Goal: Information Seeking & Learning: Learn about a topic

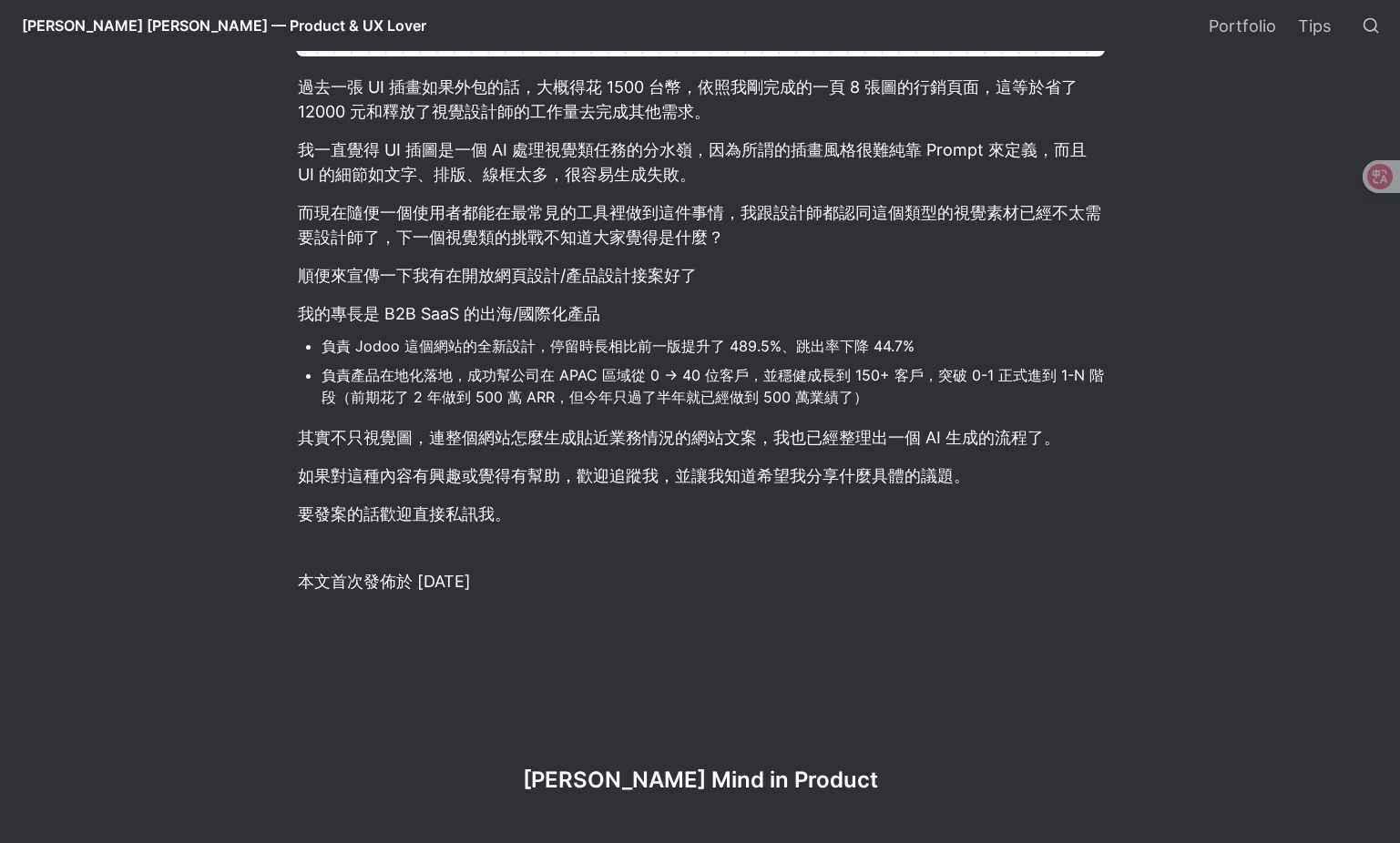
scroll to position [1518, 0]
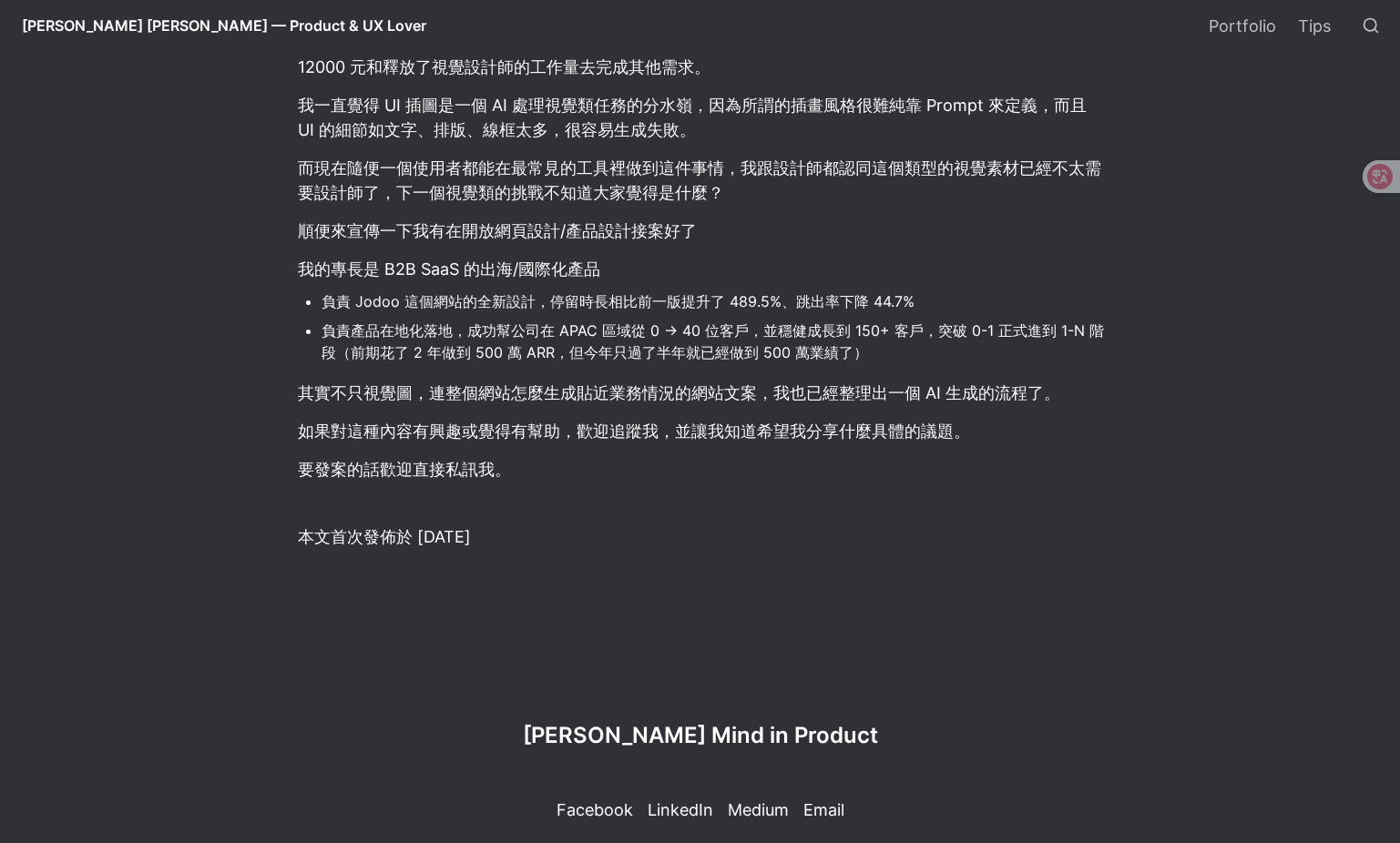
click at [370, 298] on li "負責 Jodoo 這個網站的全新設計，停留時長相比前一版提升了 489.5%、跳出率下降 44.7%" at bounding box center [713, 301] width 783 height 27
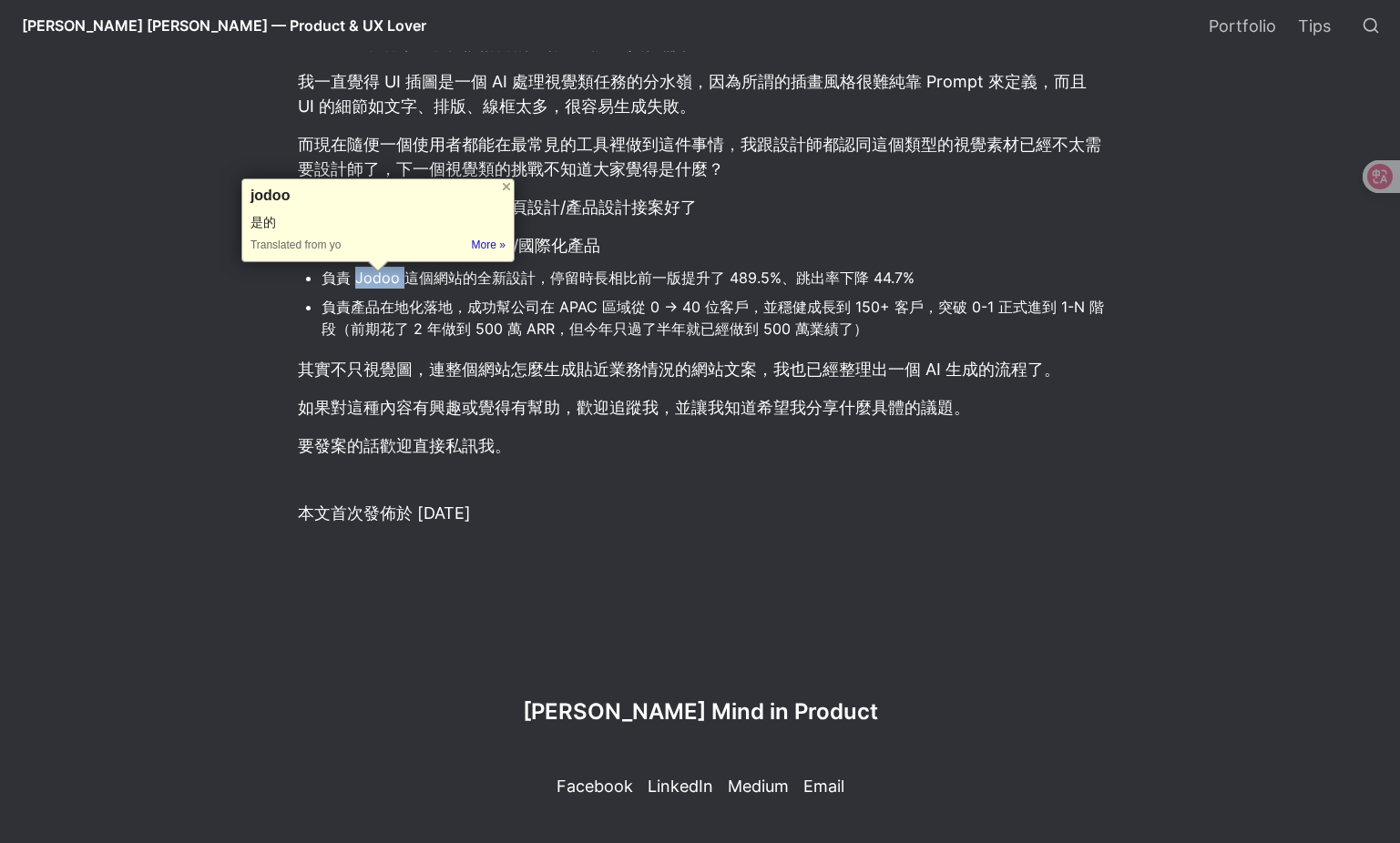
scroll to position [1575, 0]
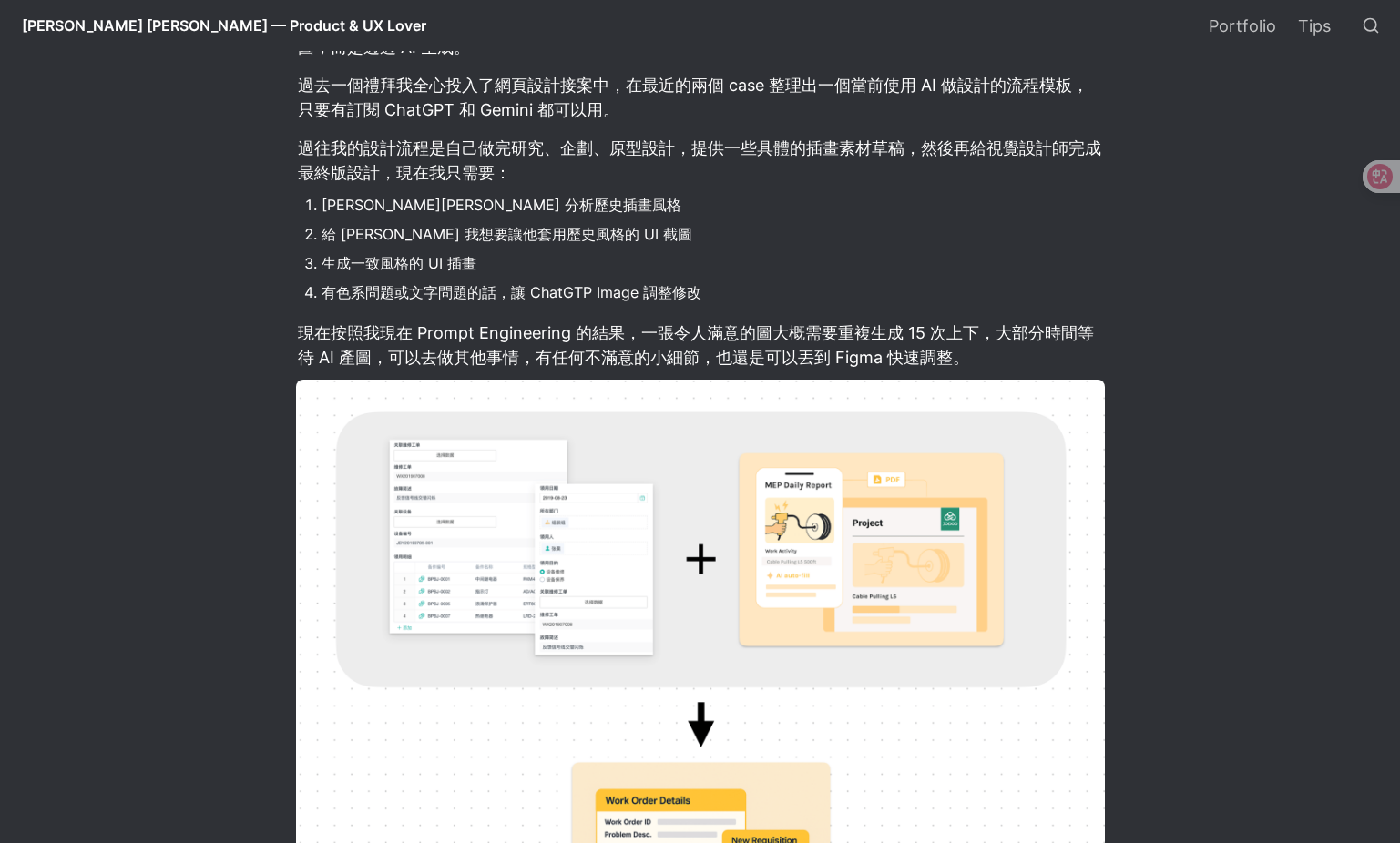
scroll to position [665, 0]
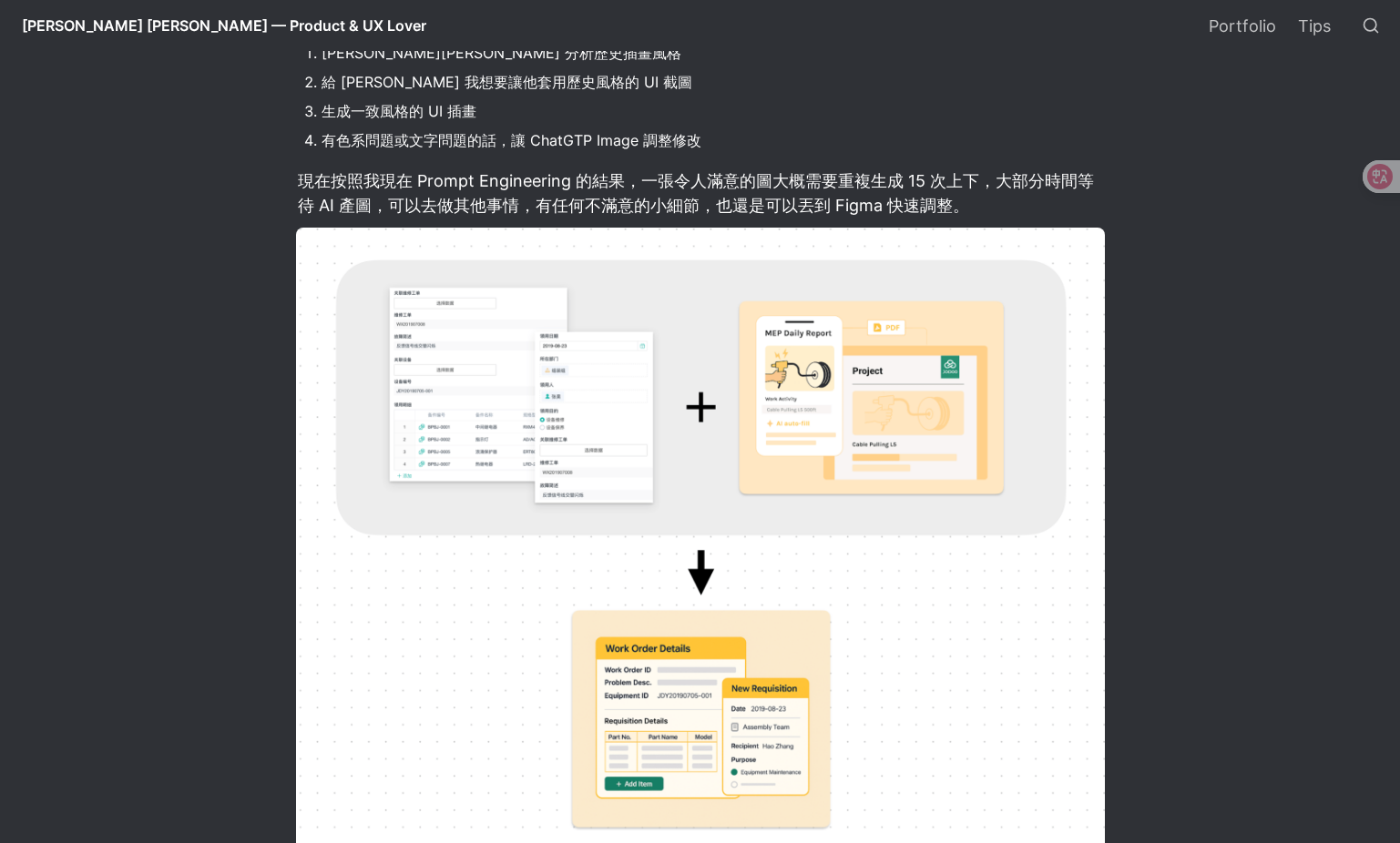
click at [807, 365] on img at bounding box center [700, 546] width 808 height 638
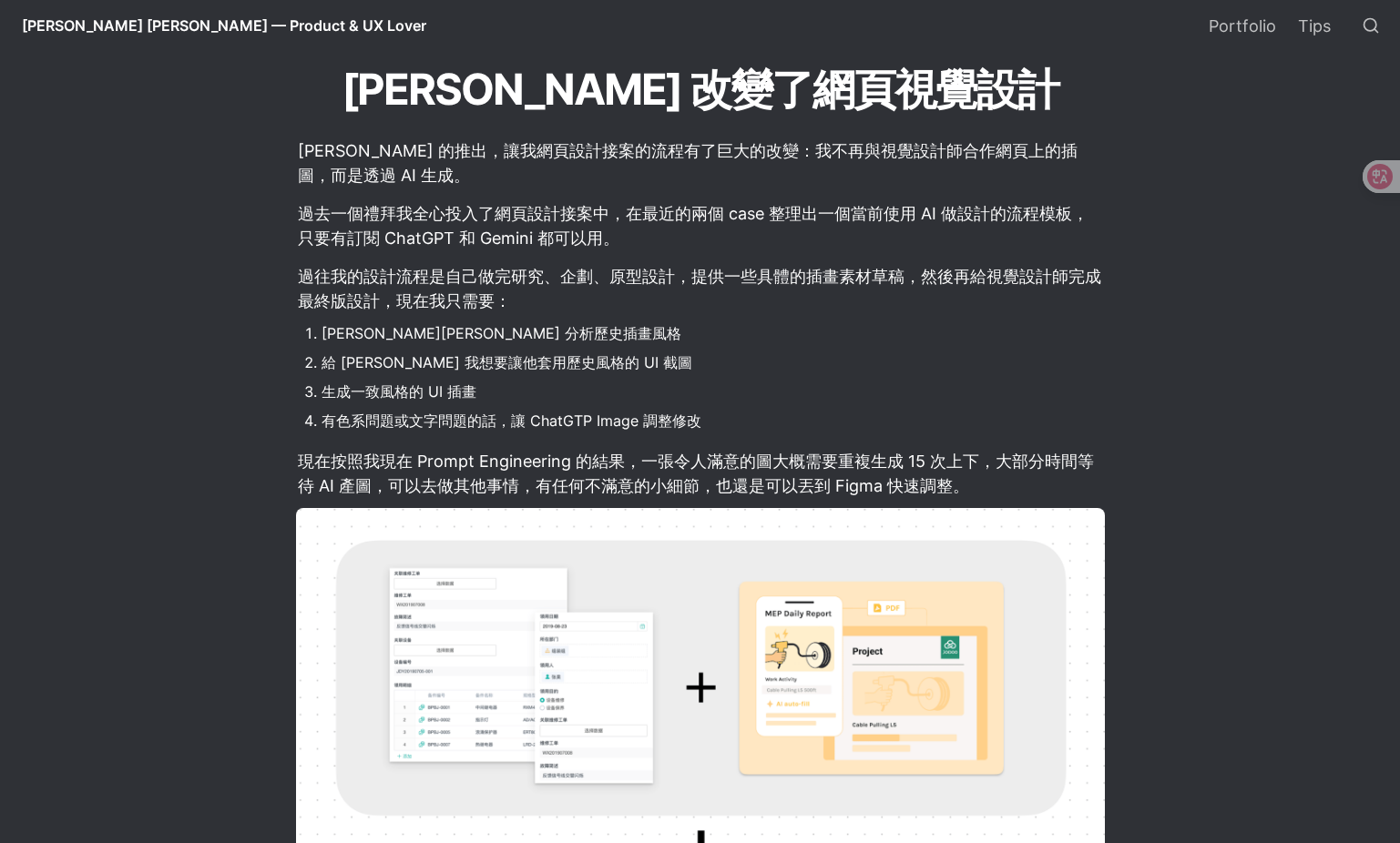
scroll to position [362, 0]
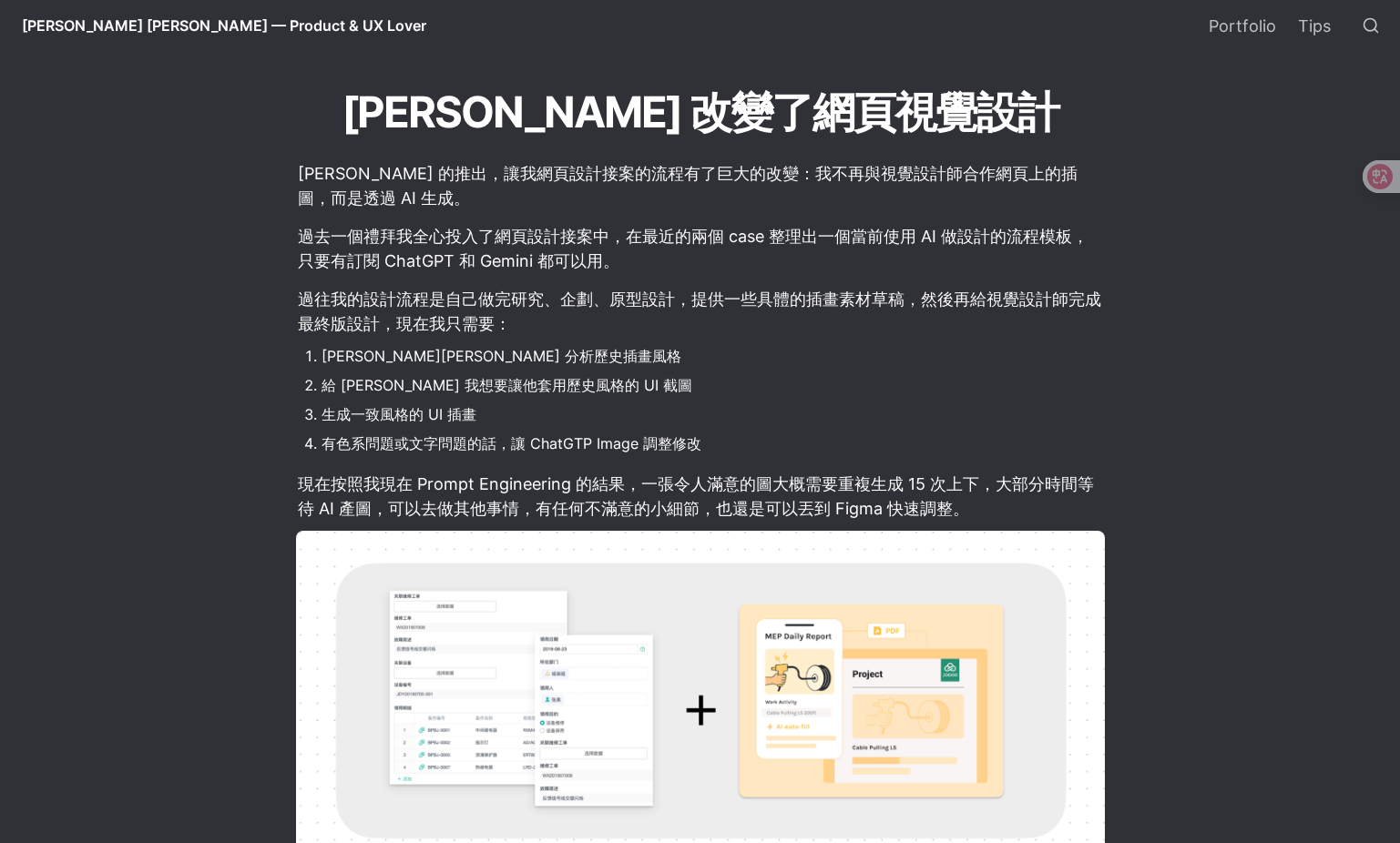
drag, startPoint x: 734, startPoint y: 450, endPoint x: 291, endPoint y: 365, distance: 451.1
drag, startPoint x: 291, startPoint y: 365, endPoint x: 557, endPoint y: 326, distance: 268.8
click at [549, 321] on p "過往我的設計流程是自己做完研究、企劃、原型設計，提供一些具體的插畫素材草稿，然後再給視覺設計師完成最終版設計，現在我只需要：" at bounding box center [700, 311] width 808 height 55
drag, startPoint x: 725, startPoint y: 453, endPoint x: 308, endPoint y: 359, distance: 427.5
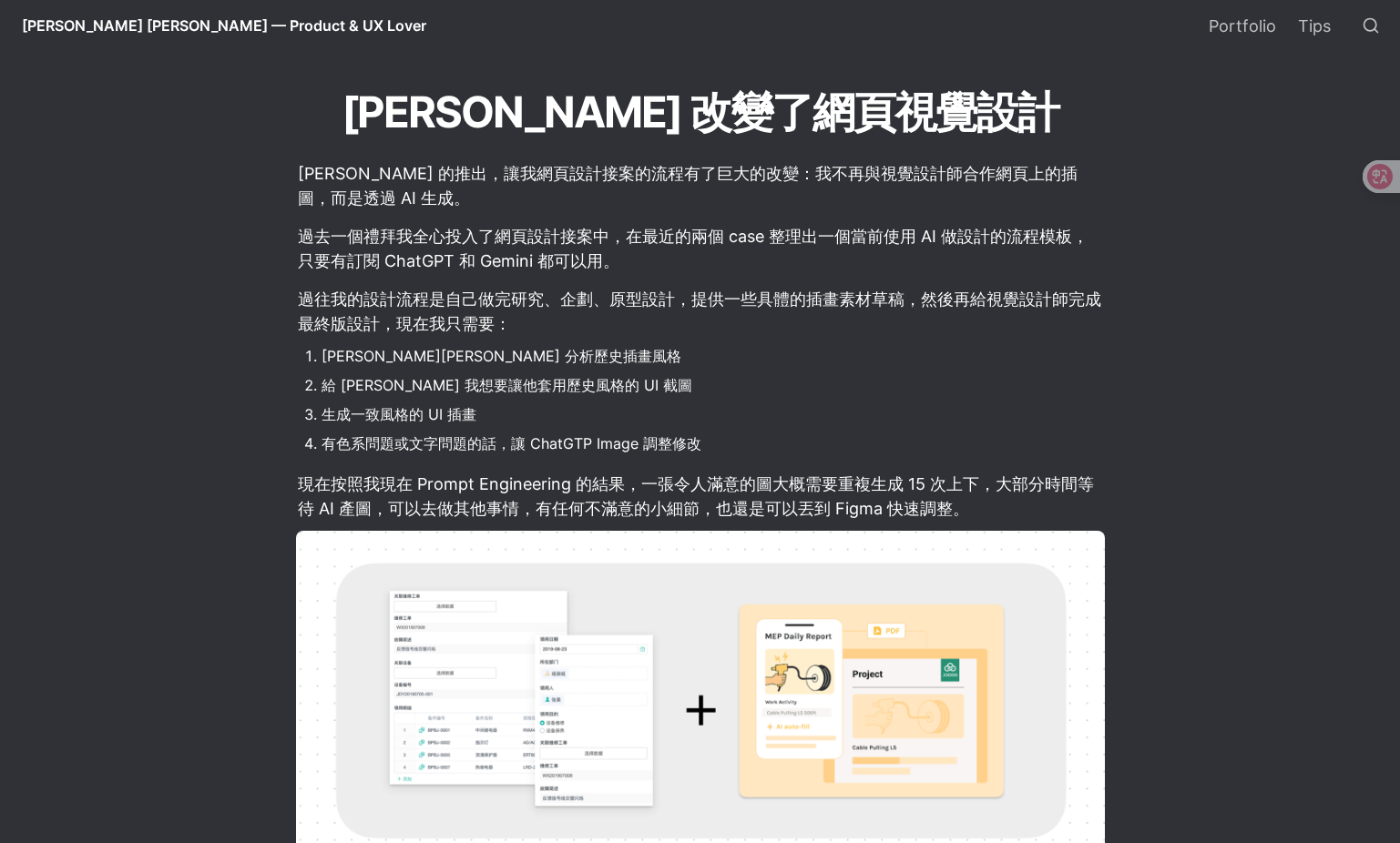
click at [308, 359] on ol "[PERSON_NAME][PERSON_NAME] 分析歷史插畫風格 給 [PERSON_NAME] 我想要讓他套用歷史風格的 UI 截圖 生成一致風格的 …" at bounding box center [700, 400] width 808 height 119
copy ol "[PERSON_NAME][PERSON_NAME] 分析歷史插畫風格 給 [PERSON_NAME] 我想要讓他套用歷史風格的 UI 截圖 生成一致風格的 …"
